Goal: Find specific page/section

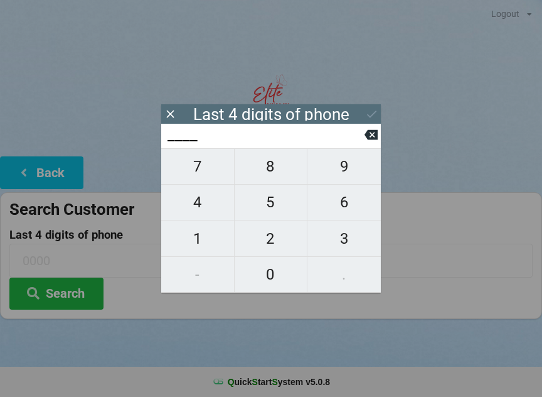
click at [210, 243] on span "1" at bounding box center [197, 238] width 73 height 26
type input "1___"
click at [206, 244] on span "1" at bounding box center [197, 238] width 73 height 26
type input "11__"
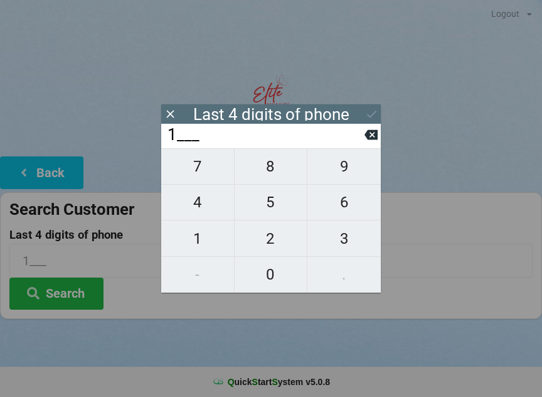
type input "11__"
click at [276, 284] on span "0" at bounding box center [271, 274] width 73 height 26
type input "110_"
click at [278, 173] on span "8" at bounding box center [271, 166] width 73 height 26
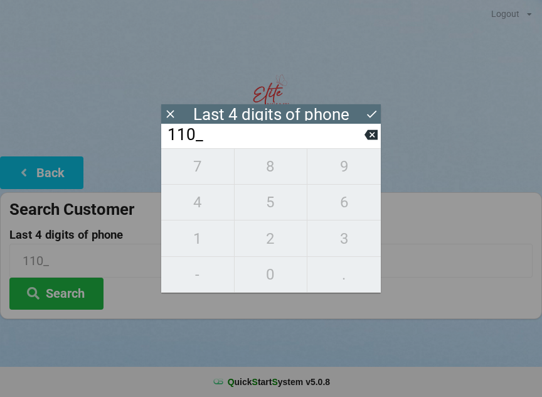
type input "1108"
click at [84, 286] on button "Search" at bounding box center [56, 293] width 94 height 32
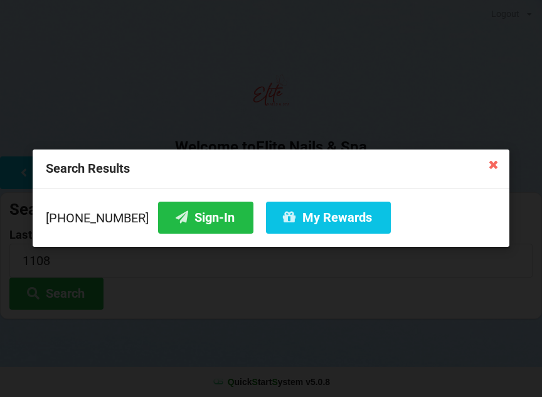
click at [186, 215] on button "Sign-In" at bounding box center [205, 217] width 95 height 32
